Goal: Use online tool/utility: Utilize a website feature to perform a specific function

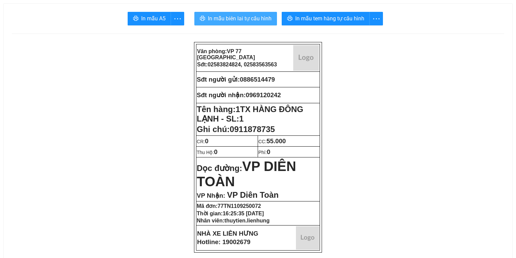
click at [257, 20] on span "In mẫu biên lai tự cấu hình" at bounding box center [240, 18] width 64 height 8
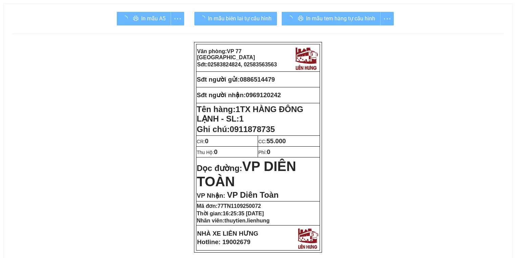
click at [346, 22] on div "In mẫu tem hàng tự cấu hình" at bounding box center [338, 19] width 112 height 14
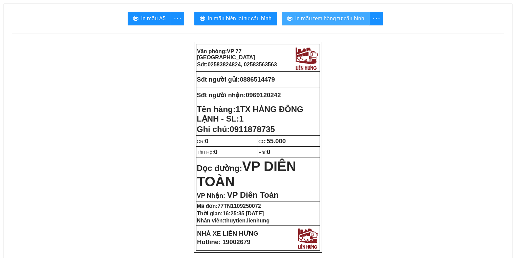
click at [346, 22] on span "In mẫu tem hàng tự cấu hình" at bounding box center [329, 18] width 69 height 8
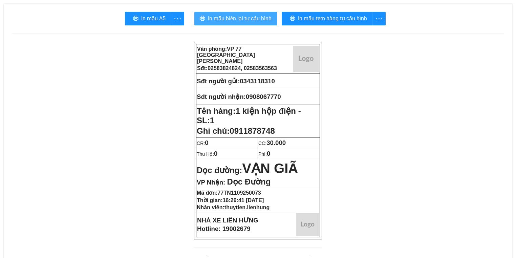
click at [236, 20] on span "In mẫu biên lai tự cấu hình" at bounding box center [240, 18] width 64 height 8
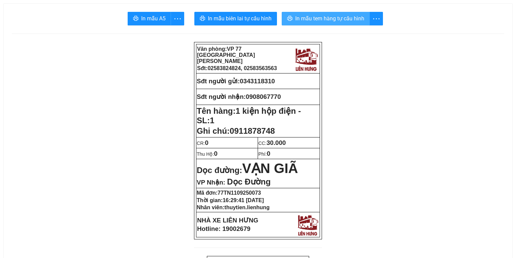
click at [337, 16] on span "In mẫu tem hàng tự cấu hình" at bounding box center [329, 18] width 69 height 8
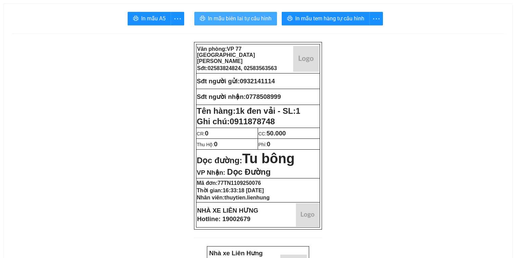
click at [256, 21] on span "In mẫu biên lai tự cấu hình" at bounding box center [240, 18] width 64 height 8
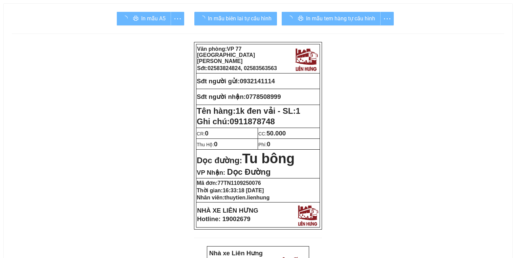
click at [346, 19] on div "In mẫu tem hàng tự cấu hình" at bounding box center [338, 19] width 112 height 14
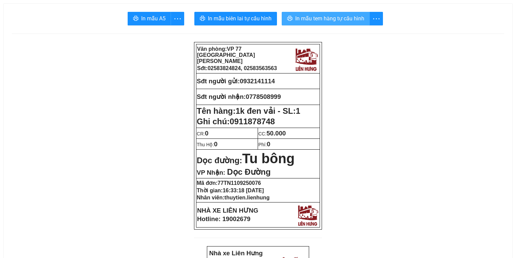
click at [300, 22] on span "In mẫu tem hàng tự cấu hình" at bounding box center [329, 18] width 69 height 8
